Goal: Contribute content: Add original content to the website for others to see

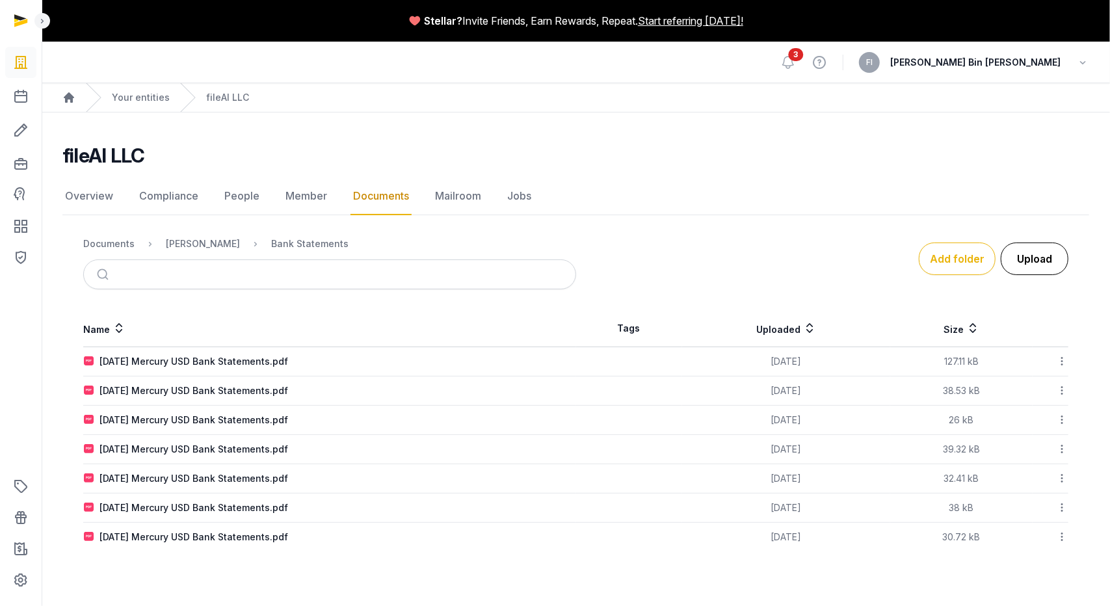
click at [1030, 261] on button "Upload" at bounding box center [1035, 259] width 68 height 33
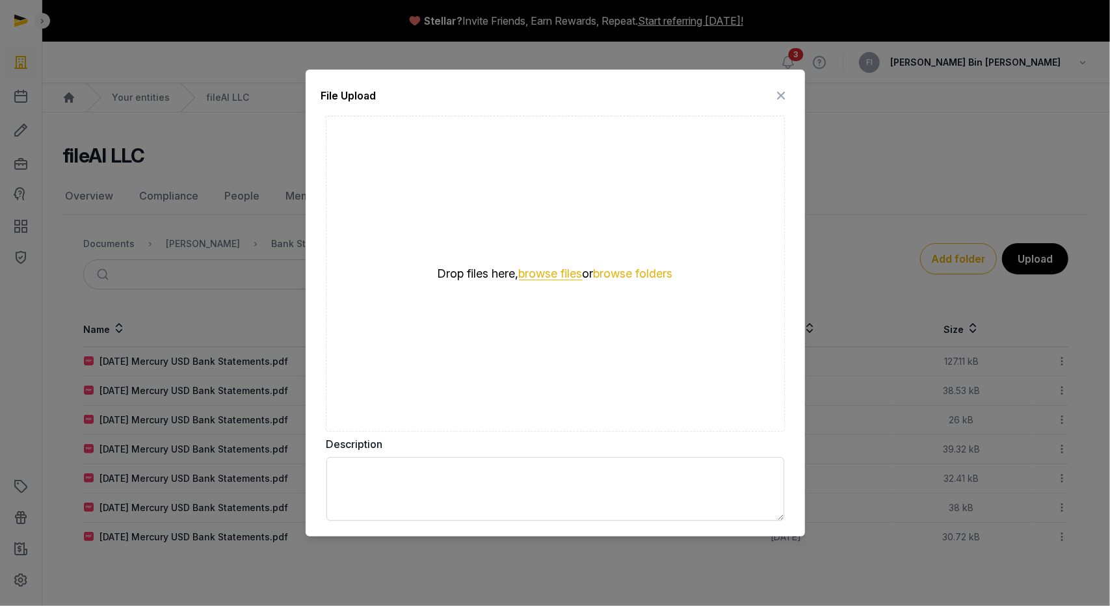
click at [539, 273] on button "browse files" at bounding box center [551, 274] width 64 height 12
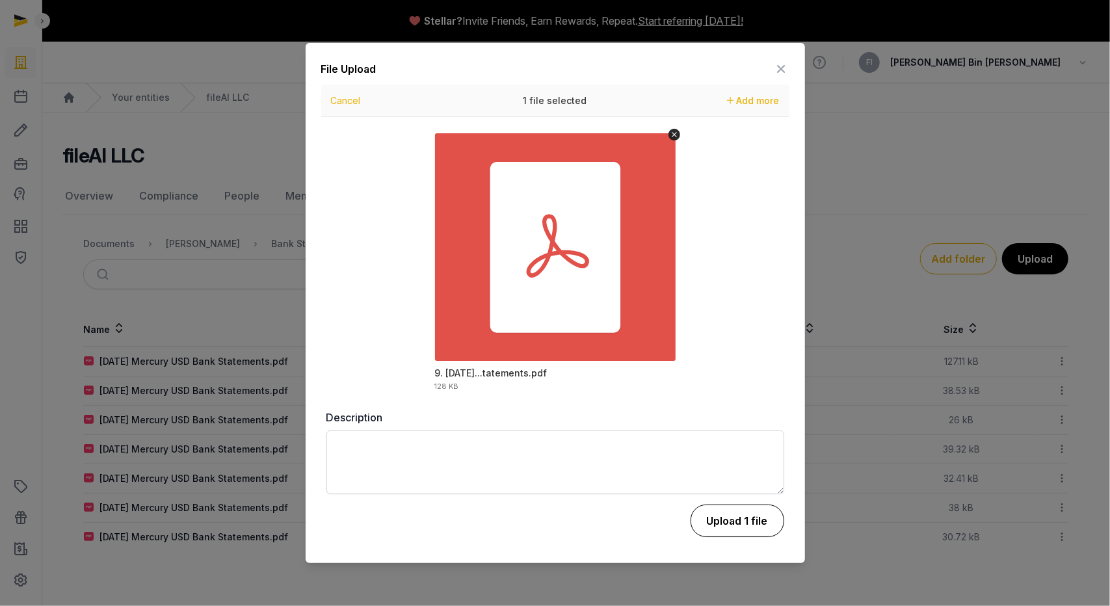
click at [742, 524] on button "Upload 1 file" at bounding box center [738, 521] width 94 height 33
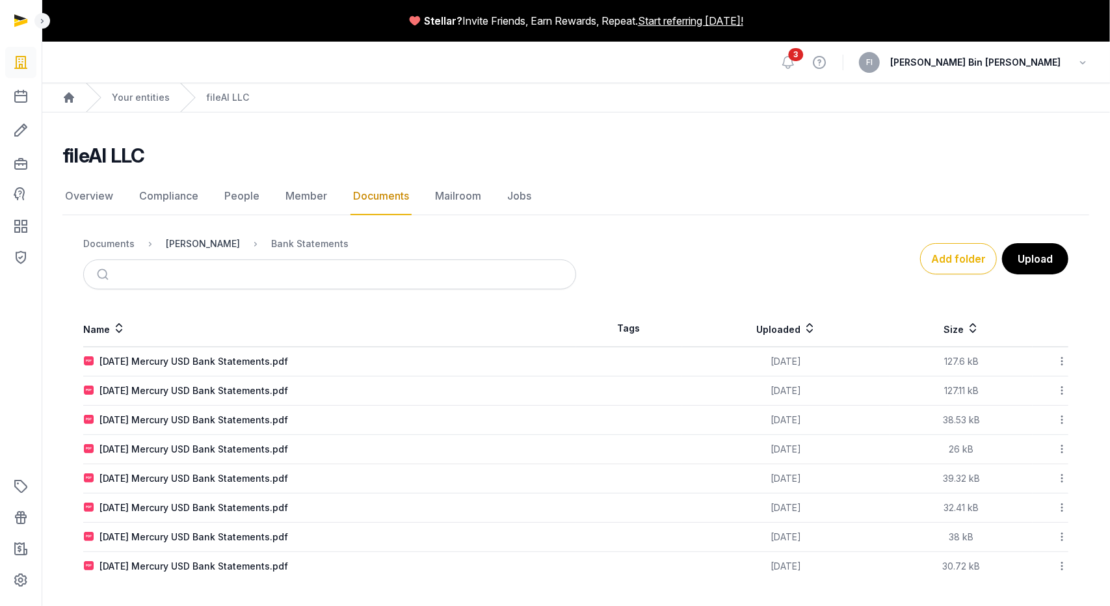
click at [191, 243] on div "[PERSON_NAME]" at bounding box center [203, 243] width 74 height 13
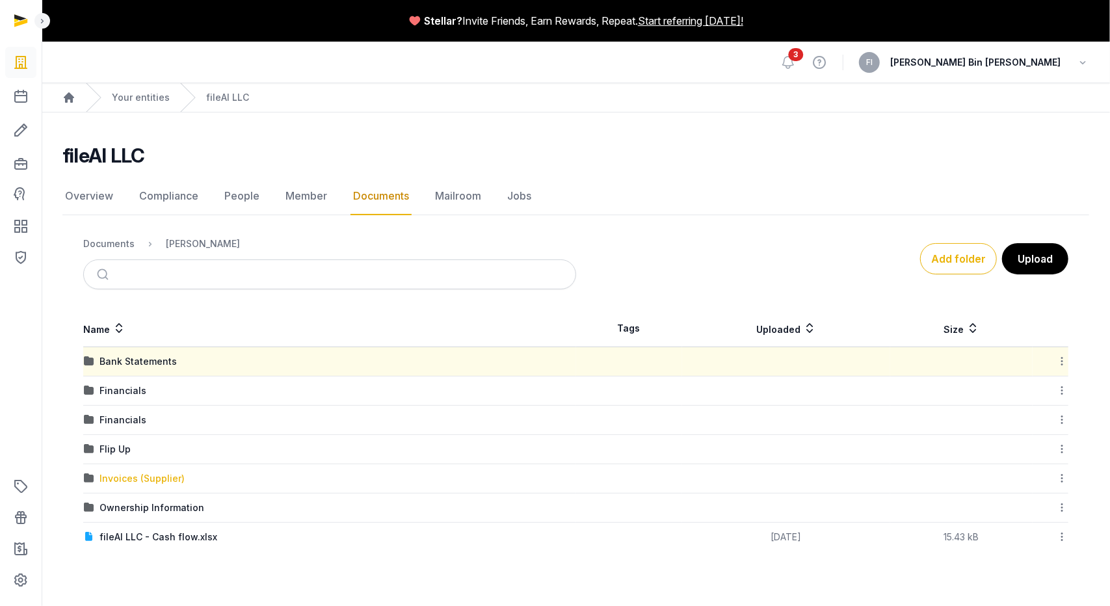
click at [131, 477] on div "Invoices (Supplier)" at bounding box center [142, 478] width 85 height 13
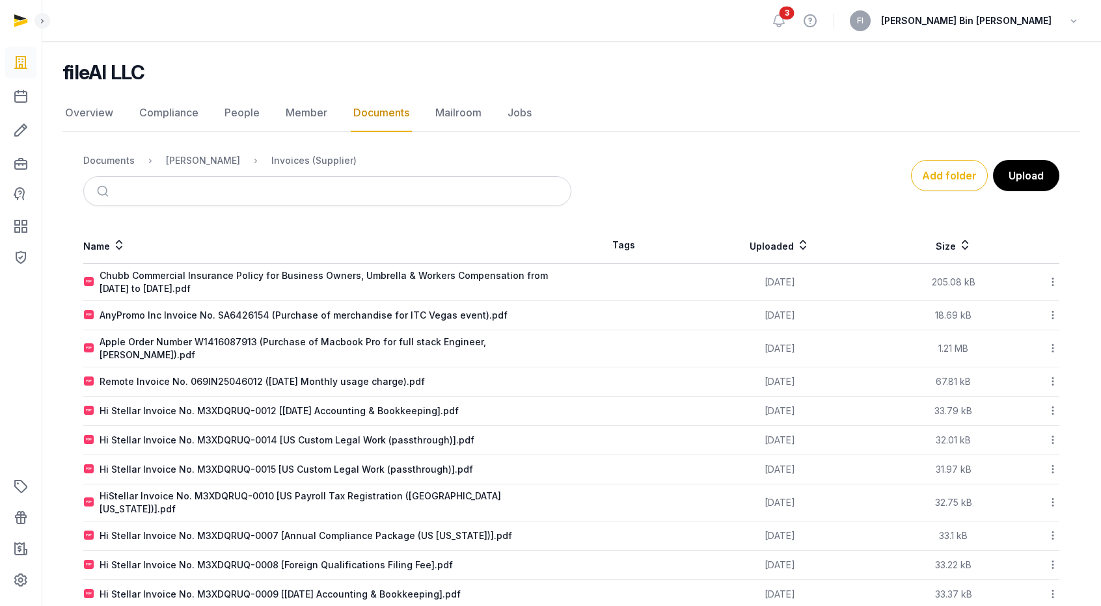
scroll to position [93, 0]
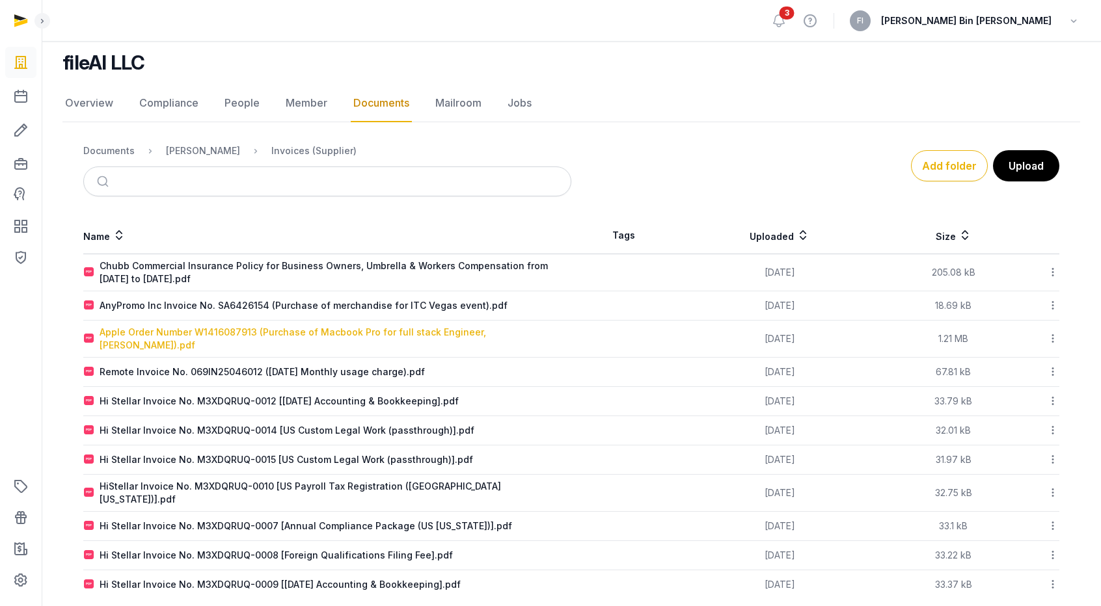
click at [503, 332] on div "Apple Order Number W1416087913 (Purchase of Macbook Pro for full stack Engineer…" at bounding box center [335, 339] width 471 height 26
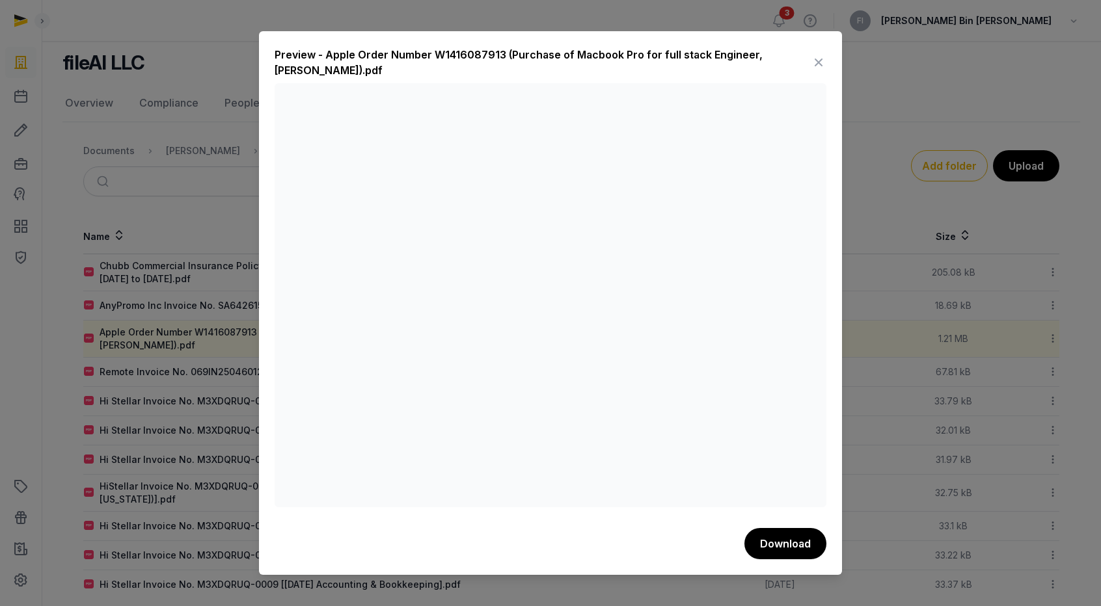
click at [818, 59] on icon at bounding box center [818, 62] width 16 height 21
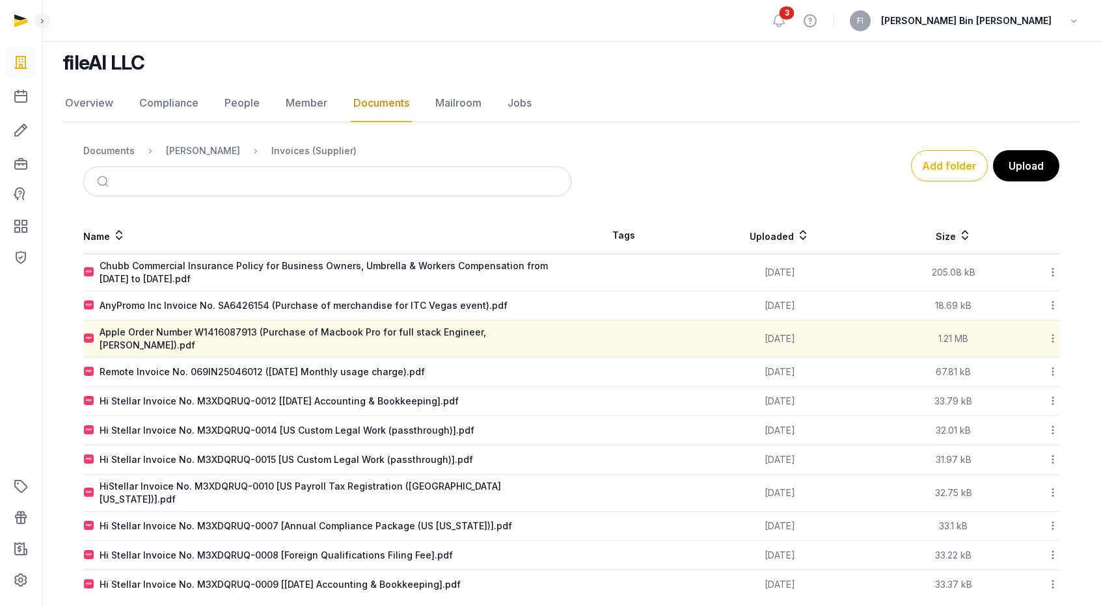
click at [1052, 332] on icon at bounding box center [1053, 339] width 12 height 14
click at [1050, 332] on icon at bounding box center [1053, 339] width 12 height 14
click at [1052, 336] on icon at bounding box center [1053, 339] width 12 height 14
click at [1027, 336] on div at bounding box center [1041, 339] width 34 height 18
click at [1052, 334] on icon at bounding box center [1053, 339] width 12 height 14
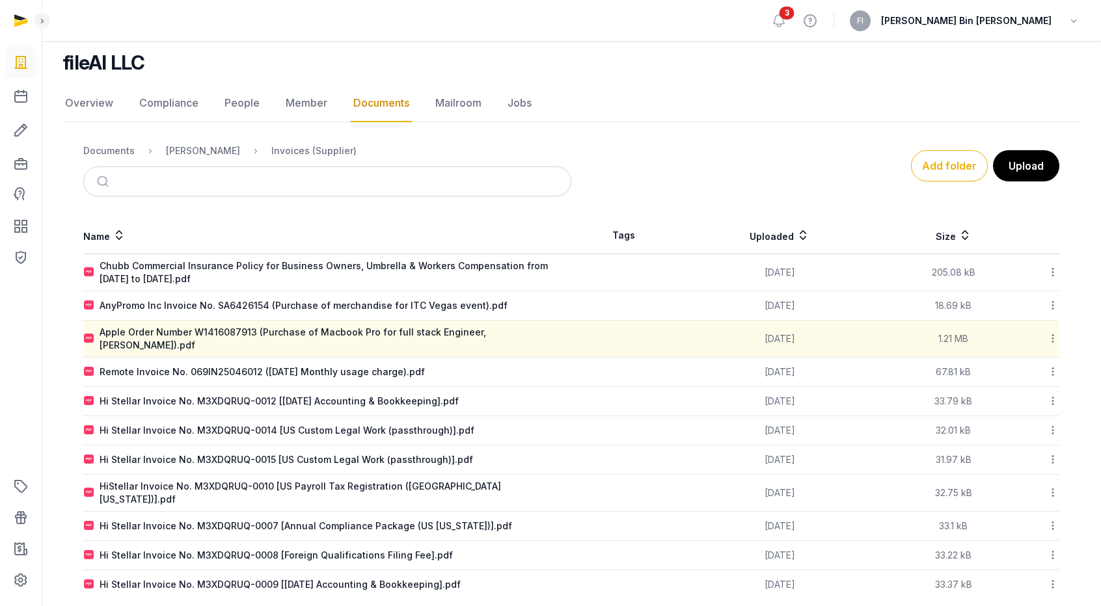
click at [1052, 334] on icon at bounding box center [1053, 339] width 12 height 14
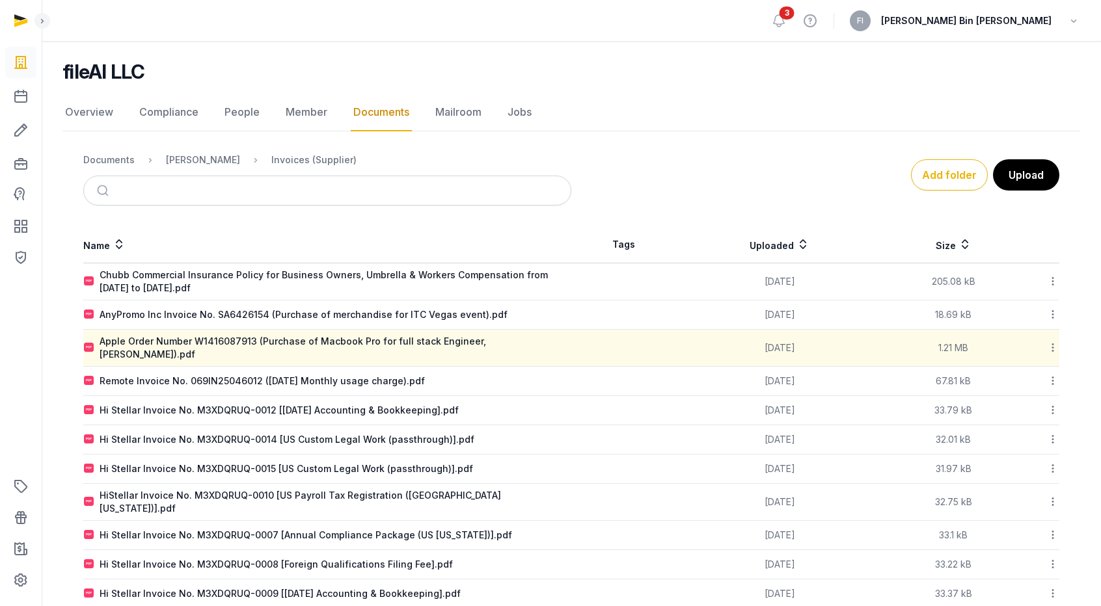
scroll to position [0, 0]
